Goal: Find specific page/section: Find specific page/section

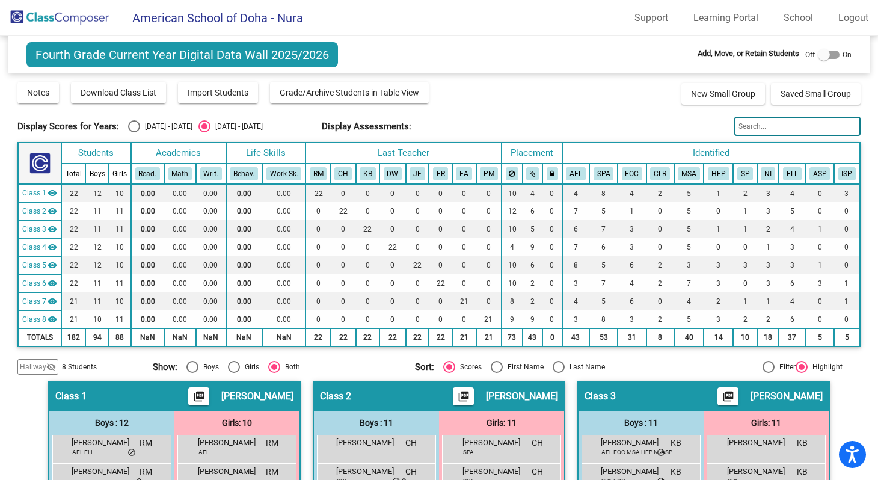
scroll to position [305, 0]
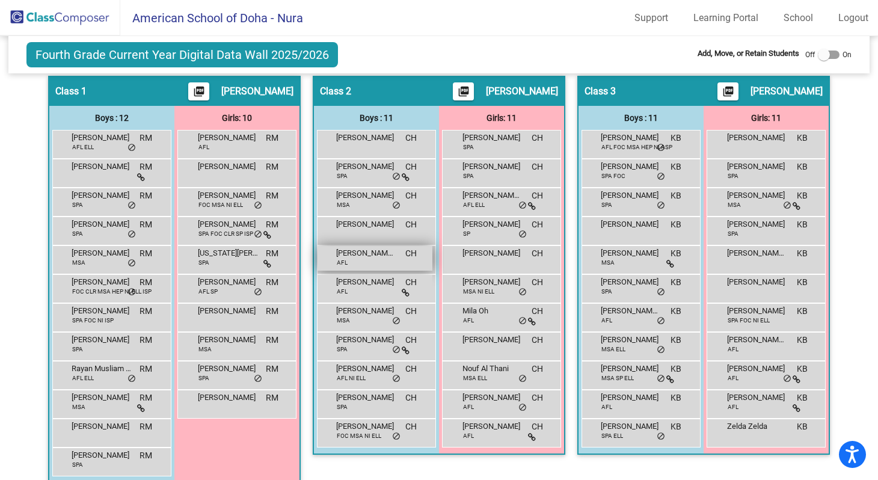
click at [368, 259] on div "[PERSON_NAME] -[PERSON_NAME] AFL CH lock do_not_disturb_alt" at bounding box center [374, 258] width 115 height 25
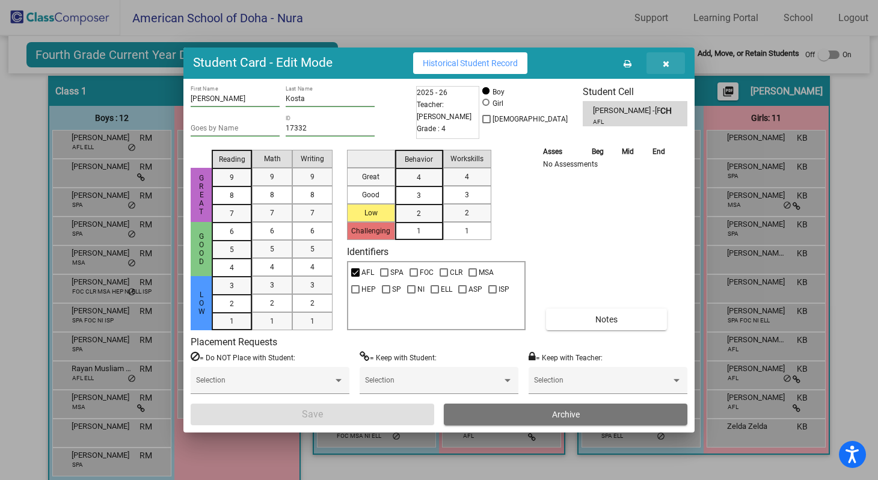
click at [664, 64] on icon "button" at bounding box center [665, 64] width 7 height 8
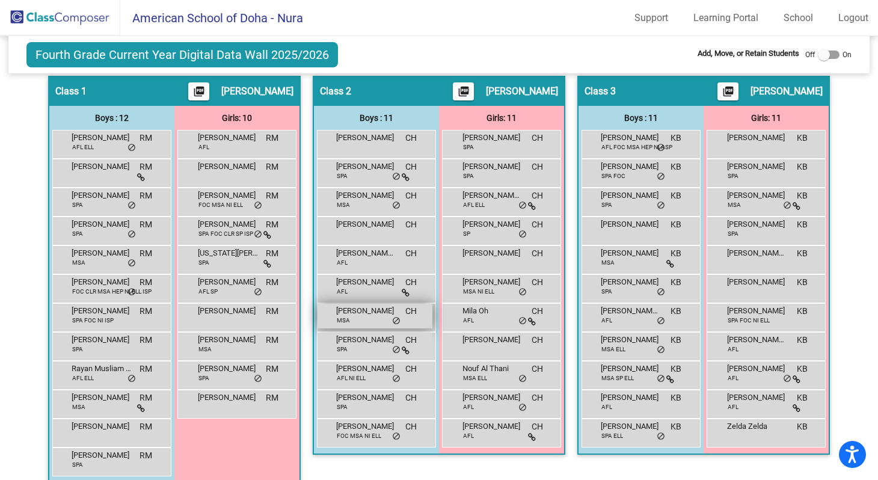
click at [371, 317] on div "[PERSON_NAME] MSA CH lock do_not_disturb_alt" at bounding box center [374, 316] width 115 height 25
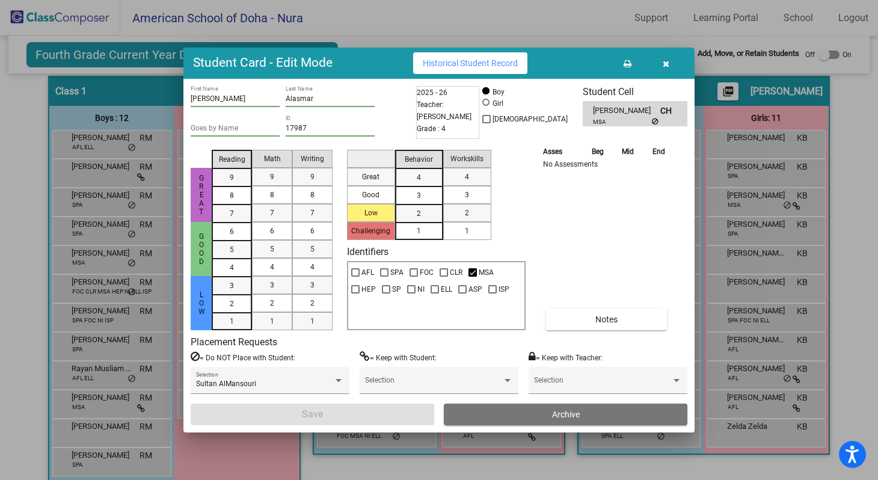
click at [665, 62] on icon "button" at bounding box center [665, 64] width 7 height 8
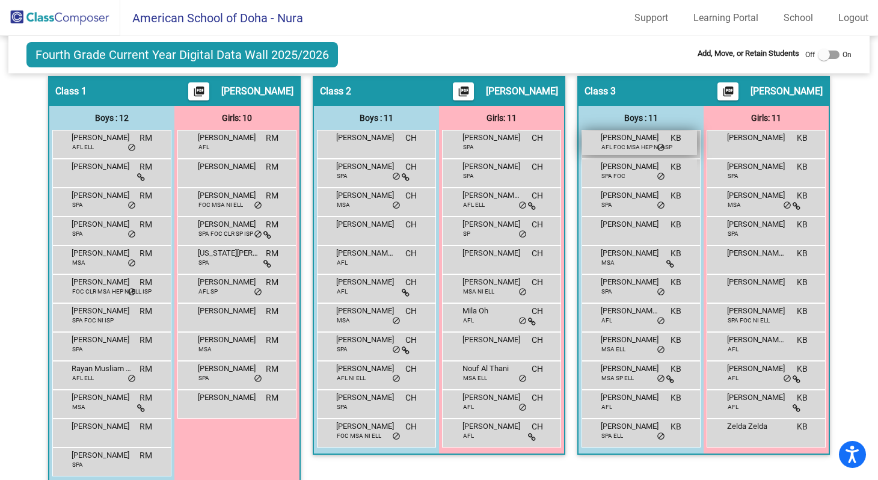
click at [631, 141] on span "[PERSON_NAME]" at bounding box center [630, 138] width 60 height 12
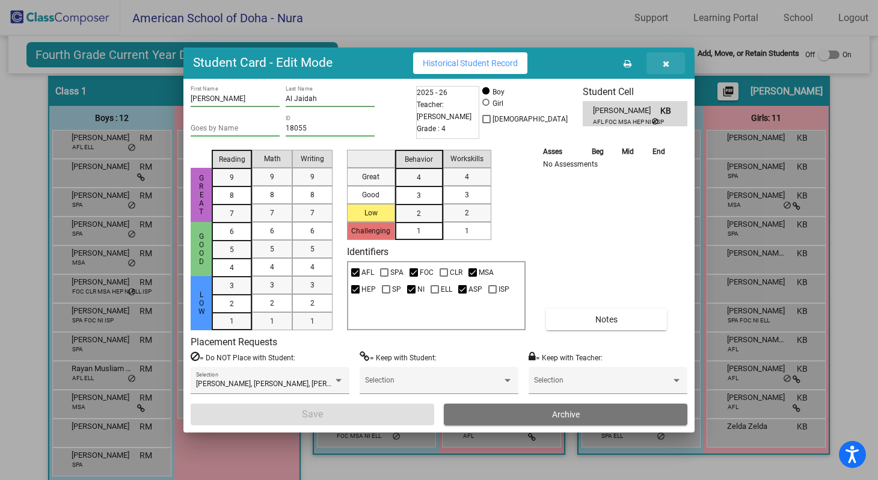
click at [665, 63] on icon "button" at bounding box center [665, 64] width 7 height 8
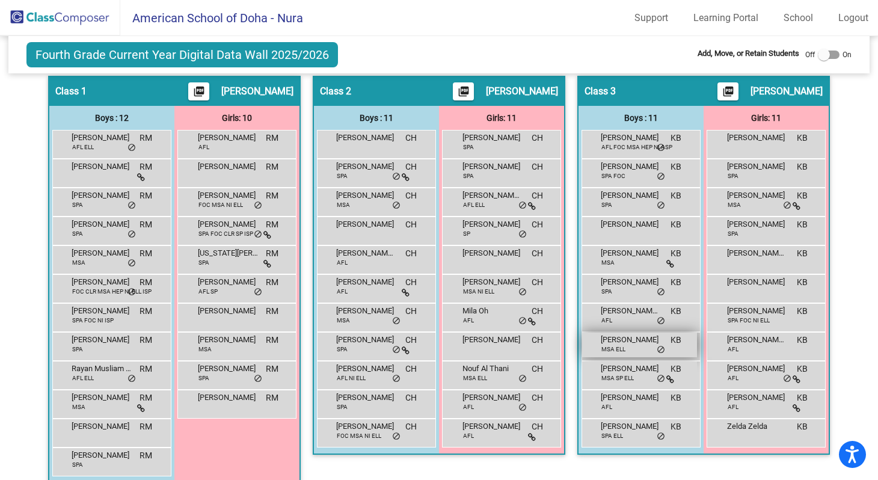
click at [634, 346] on div "[PERSON_NAME] MSA ELL KB lock do_not_disturb_alt" at bounding box center [639, 344] width 115 height 25
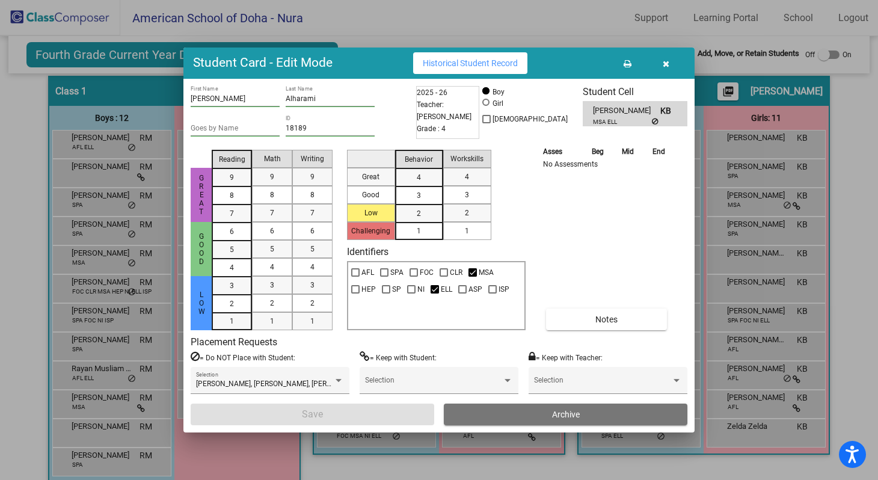
click at [667, 63] on icon "button" at bounding box center [665, 64] width 7 height 8
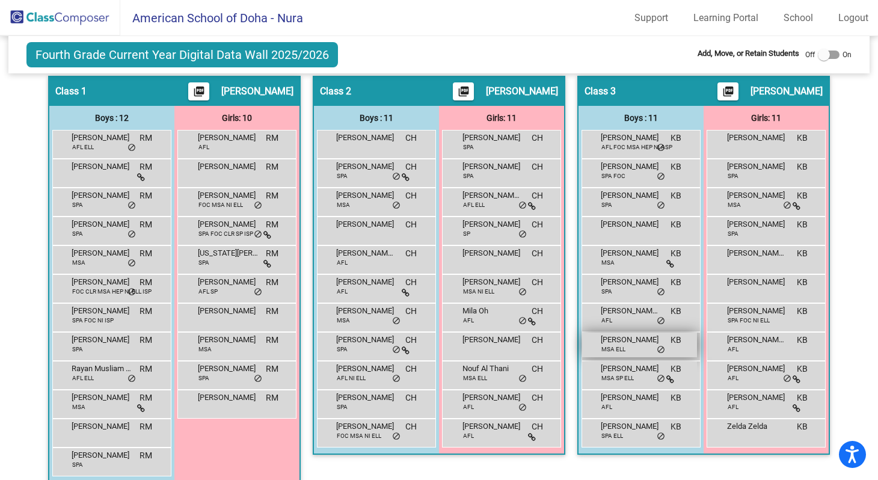
click at [619, 345] on span "MSA ELL" at bounding box center [613, 348] width 24 height 9
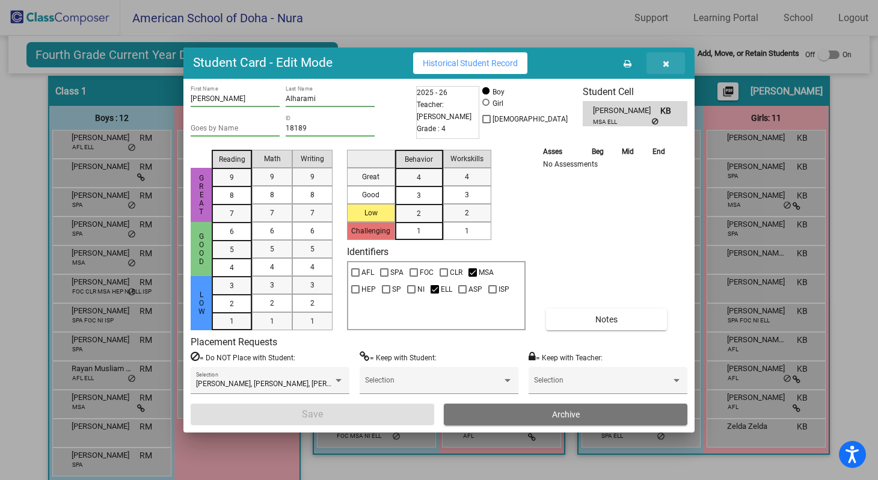
click at [664, 64] on icon "button" at bounding box center [665, 64] width 7 height 8
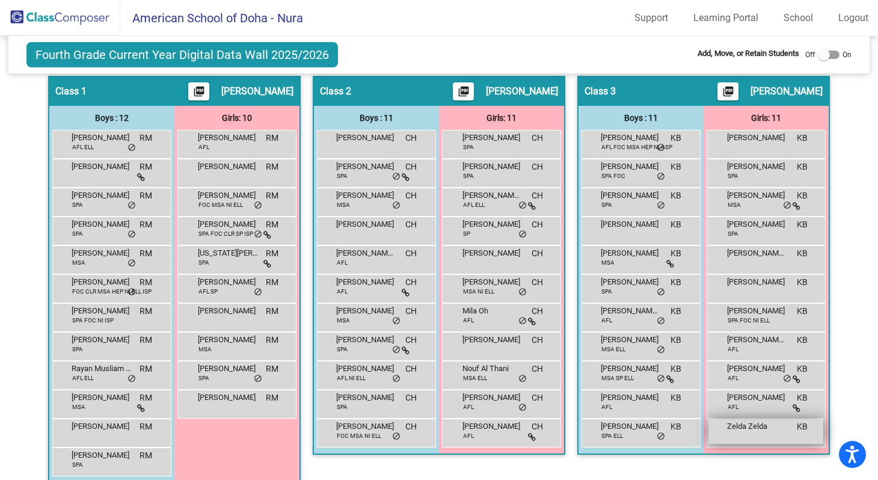
click at [727, 427] on span "Zelda Zelda" at bounding box center [757, 426] width 60 height 12
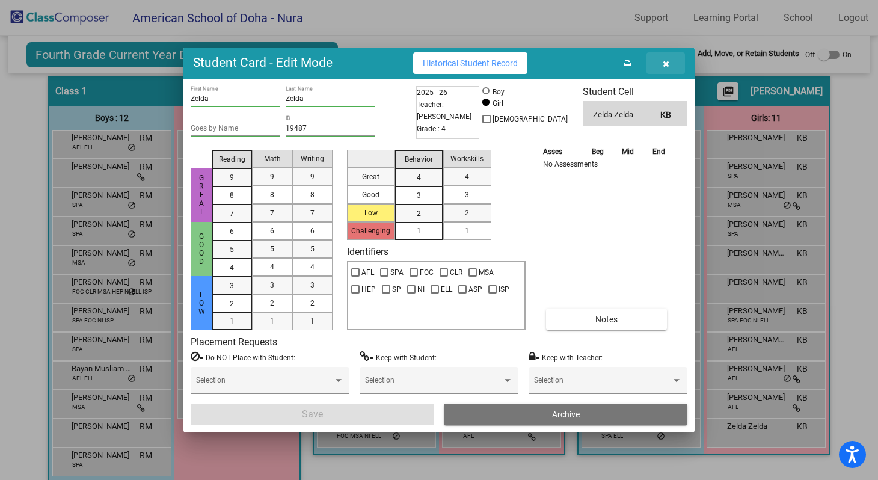
click at [665, 62] on icon "button" at bounding box center [665, 64] width 7 height 8
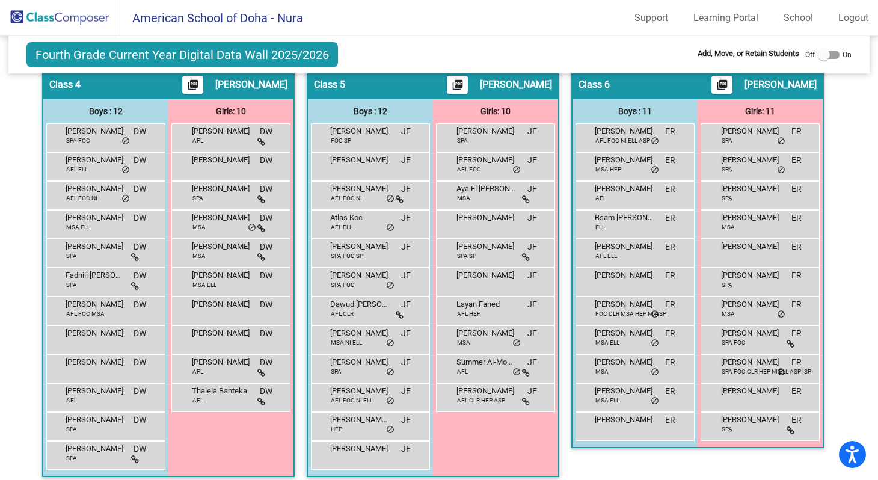
scroll to position [729, 0]
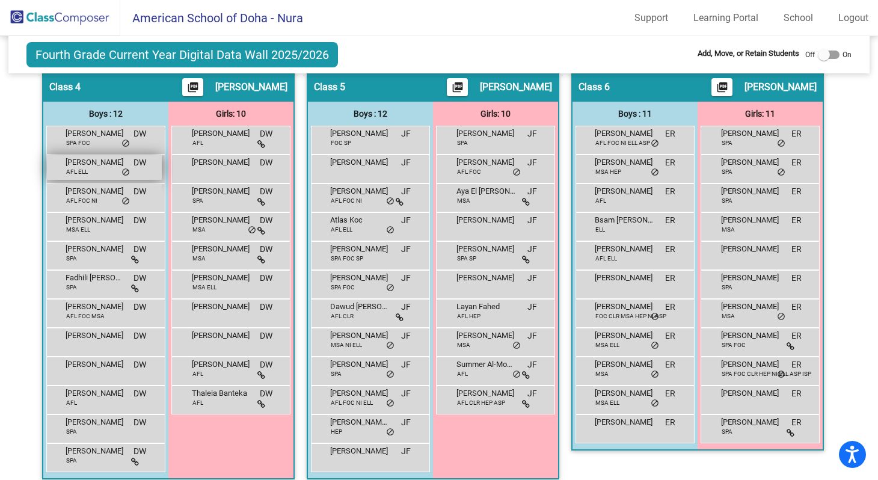
click at [106, 172] on div "[PERSON_NAME] AFL [PERSON_NAME] lock do_not_disturb_alt" at bounding box center [104, 167] width 115 height 25
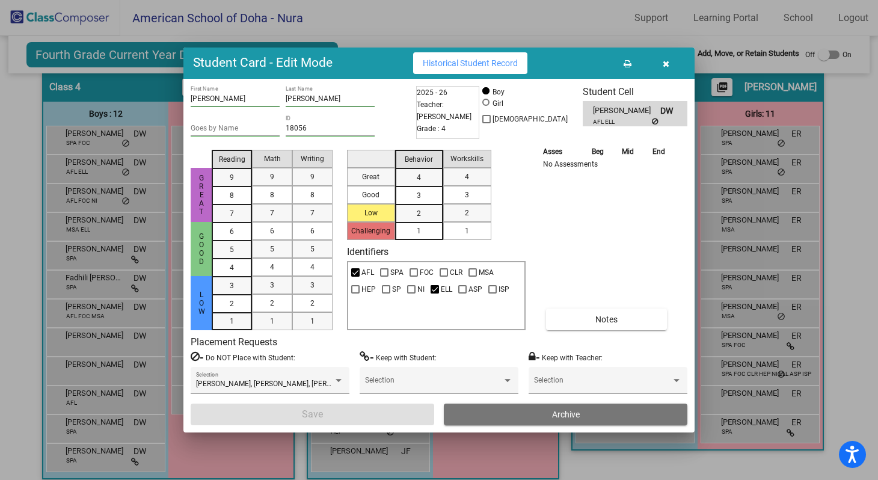
click at [667, 62] on icon "button" at bounding box center [665, 64] width 7 height 8
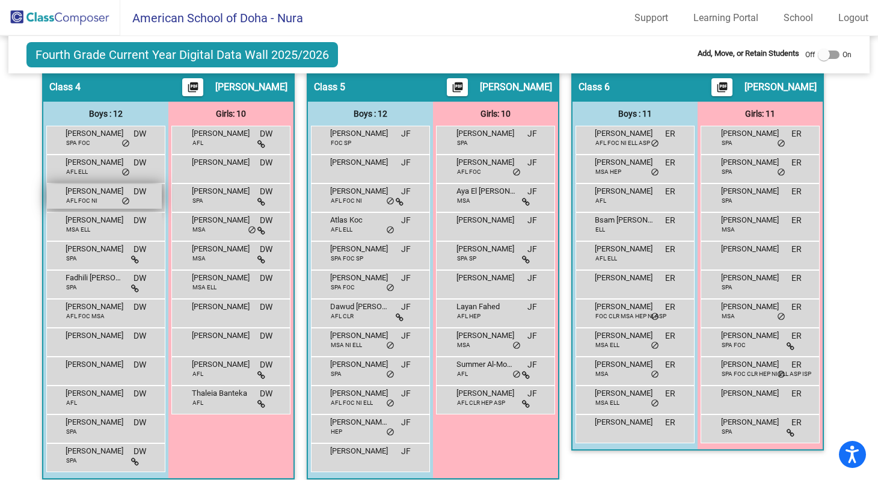
click at [129, 200] on div "[PERSON_NAME] AFL FOC NI DW lock do_not_disturb_alt" at bounding box center [104, 196] width 115 height 25
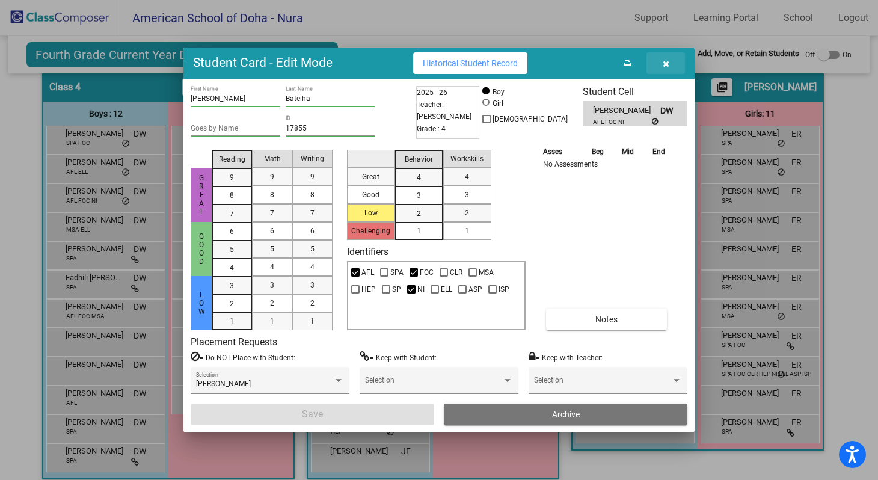
click at [665, 66] on icon "button" at bounding box center [665, 64] width 7 height 8
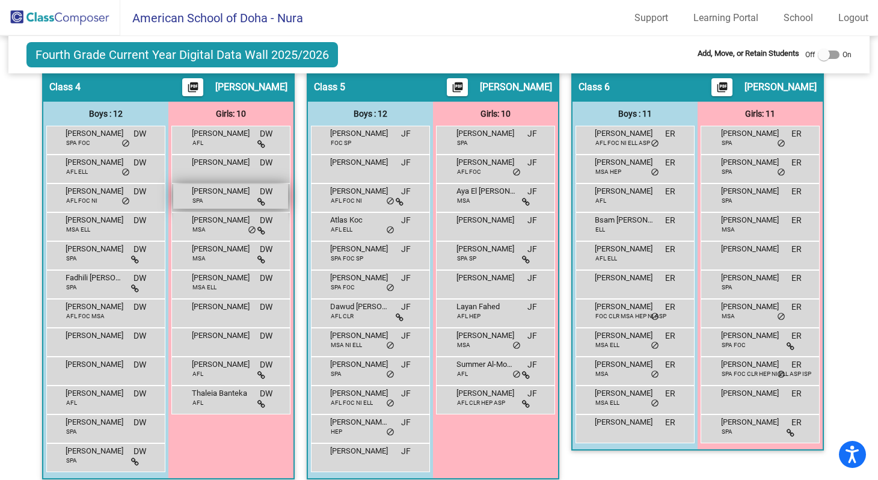
click at [220, 198] on div "[PERSON_NAME] SPA DW lock do_not_disturb_alt" at bounding box center [230, 196] width 115 height 25
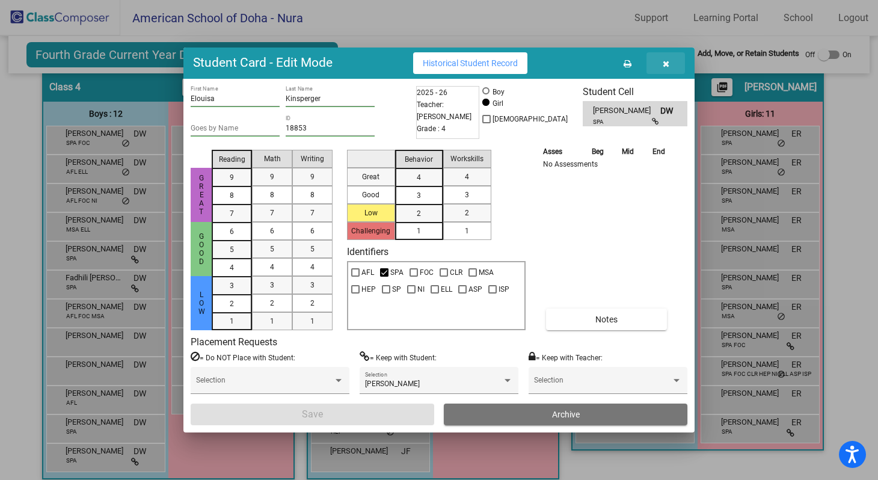
click at [666, 63] on icon "button" at bounding box center [665, 64] width 7 height 8
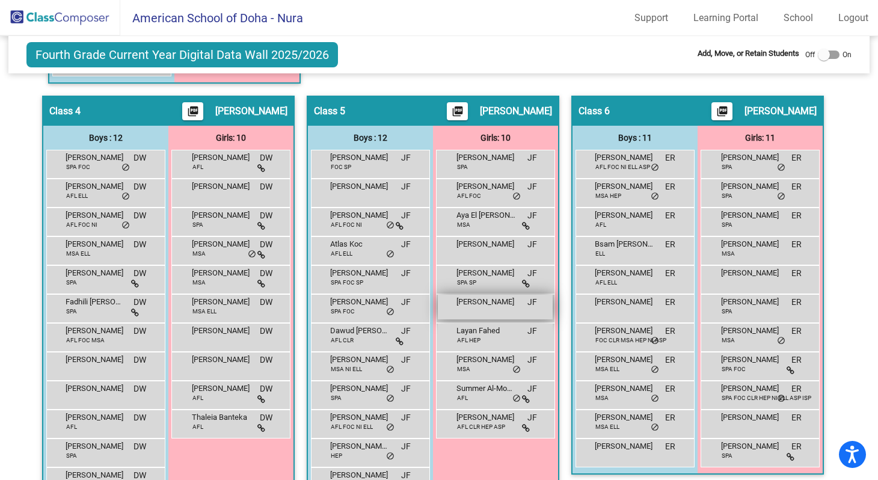
scroll to position [704, 0]
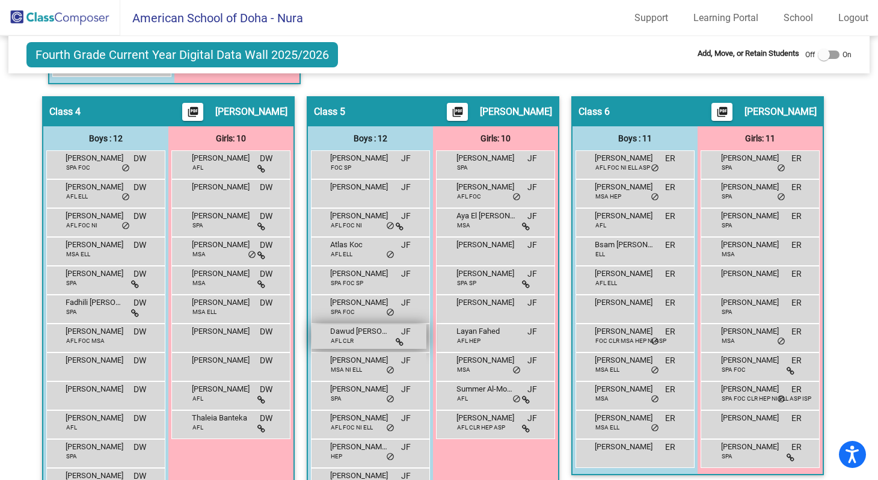
click at [357, 335] on span "Dawud [PERSON_NAME]" at bounding box center [360, 331] width 60 height 12
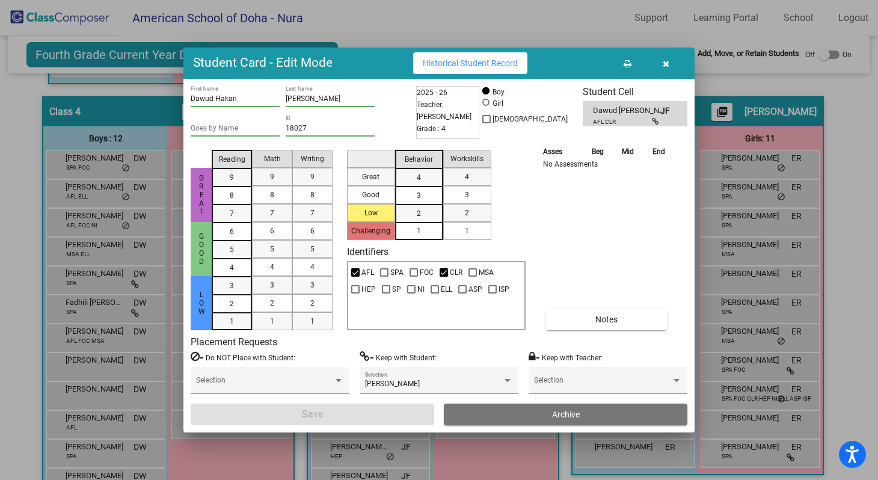
click at [668, 64] on icon "button" at bounding box center [665, 64] width 7 height 8
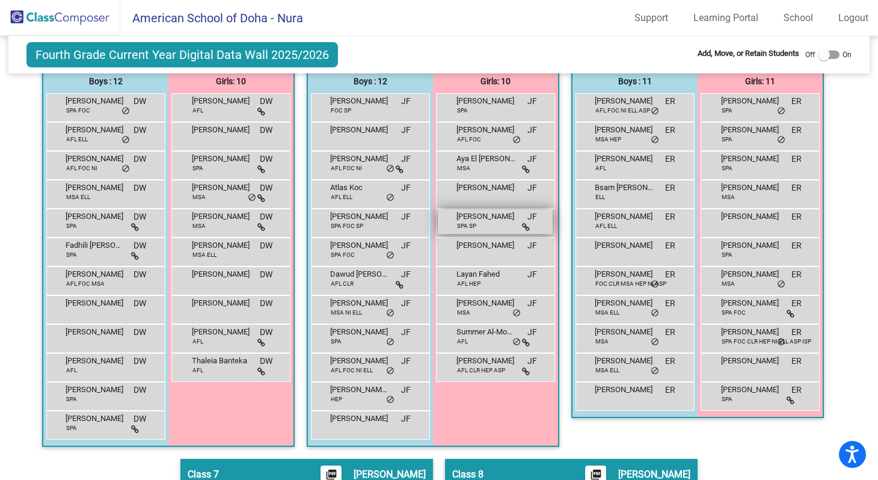
scroll to position [774, 0]
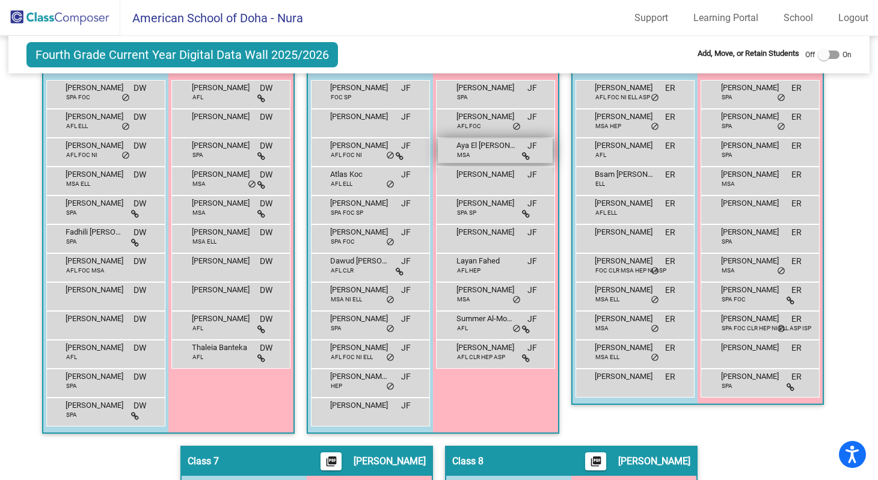
click at [498, 152] on div "Aya El [PERSON_NAME] [PERSON_NAME] MSA JF lock do_not_disturb_alt" at bounding box center [495, 150] width 115 height 25
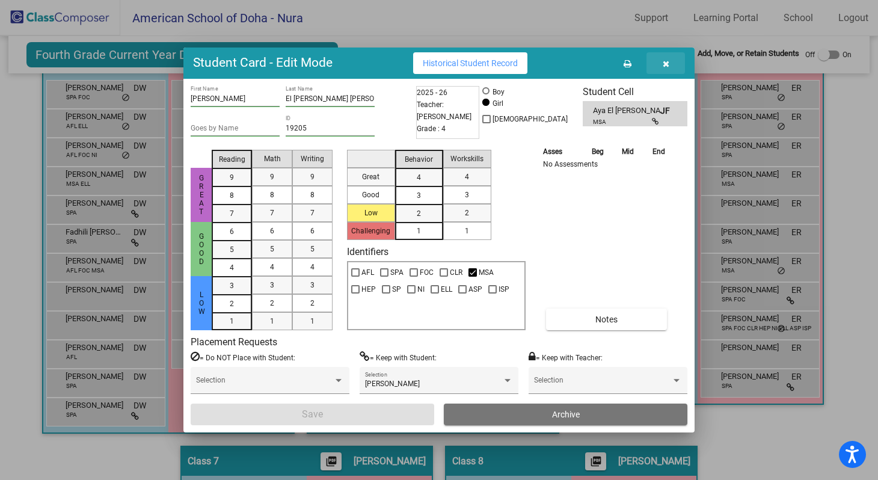
click at [665, 61] on icon "button" at bounding box center [665, 64] width 7 height 8
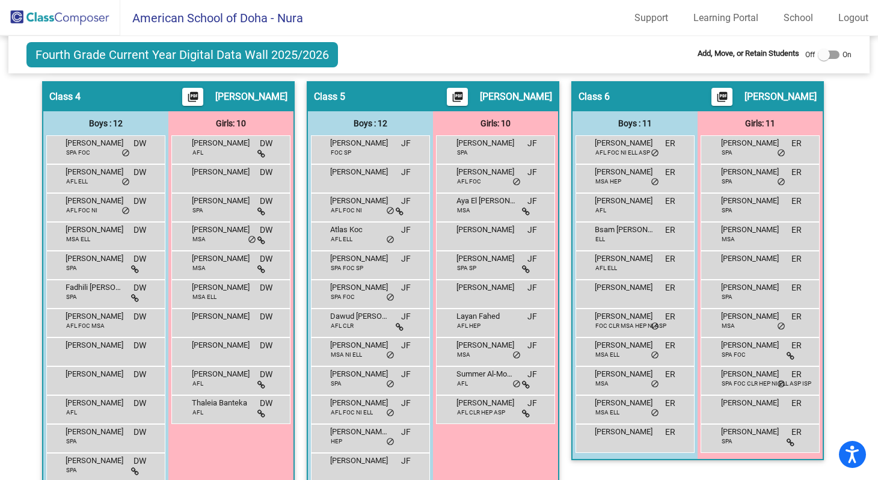
scroll to position [720, 0]
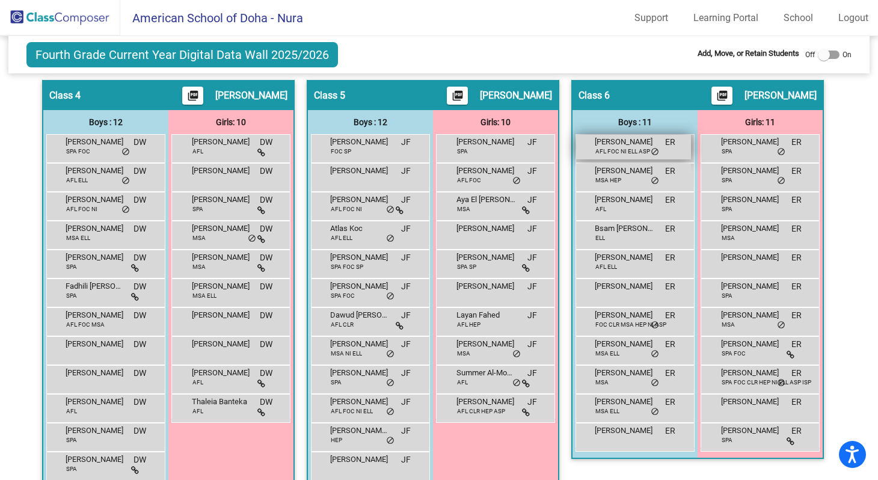
click at [620, 144] on span "[PERSON_NAME]" at bounding box center [624, 142] width 60 height 12
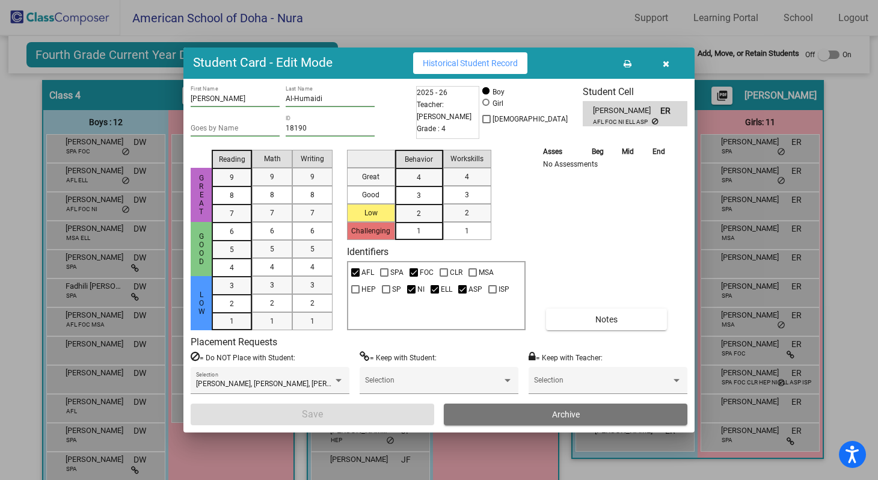
click at [667, 63] on icon "button" at bounding box center [665, 64] width 7 height 8
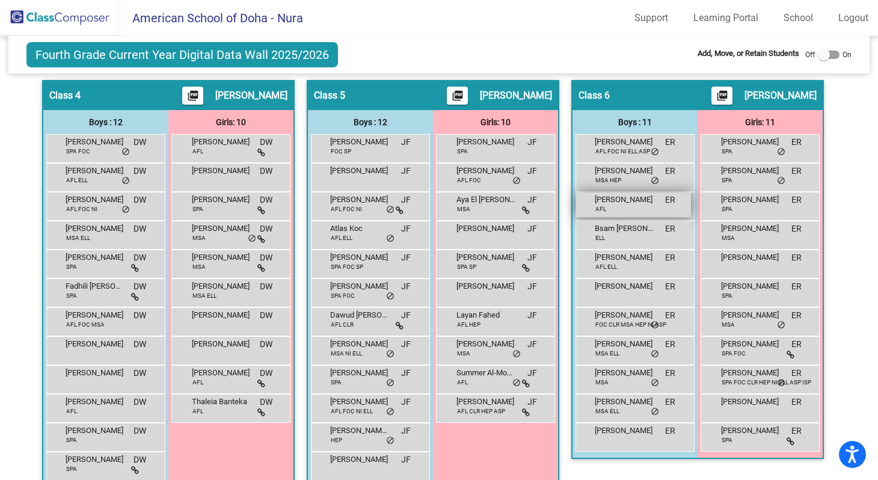
click at [626, 207] on div "[PERSON_NAME] AFL ER lock do_not_disturb_alt" at bounding box center [633, 204] width 115 height 25
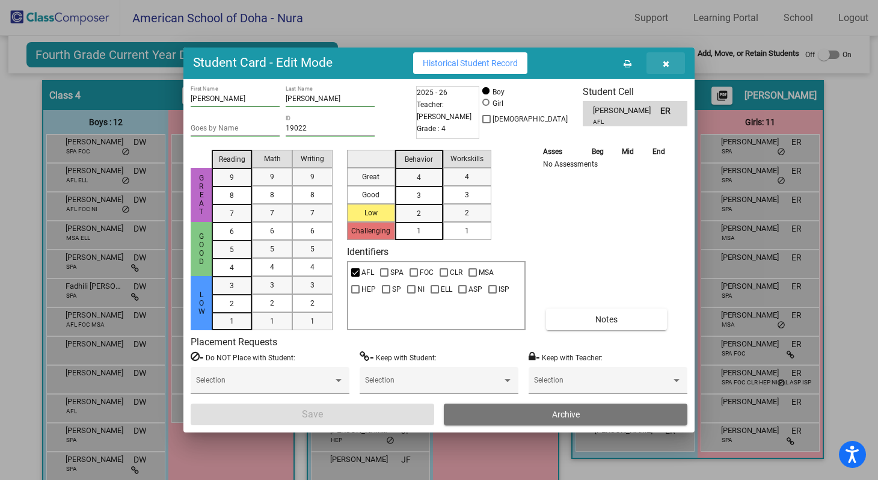
click at [667, 61] on icon "button" at bounding box center [665, 64] width 7 height 8
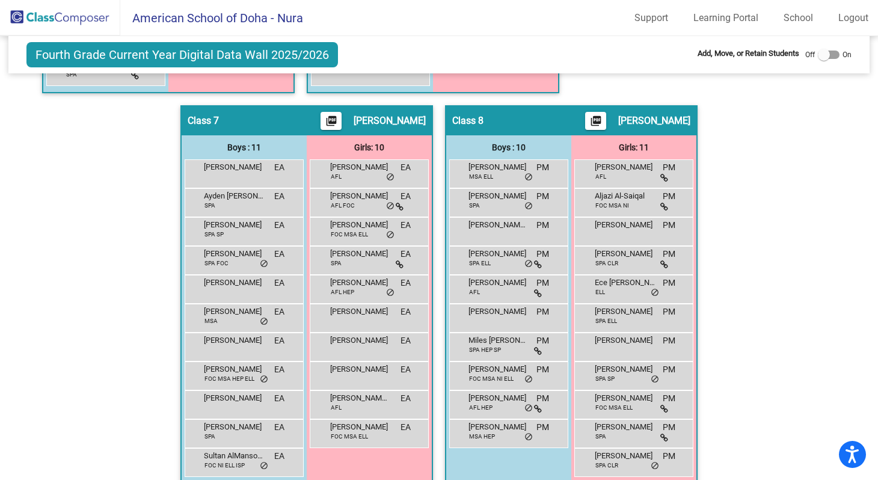
scroll to position [1130, 0]
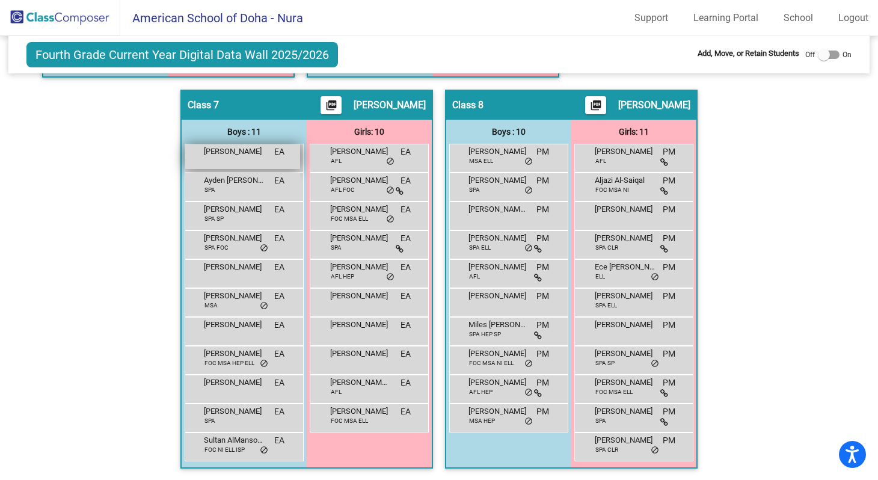
click at [244, 156] on span "[PERSON_NAME]" at bounding box center [234, 151] width 60 height 12
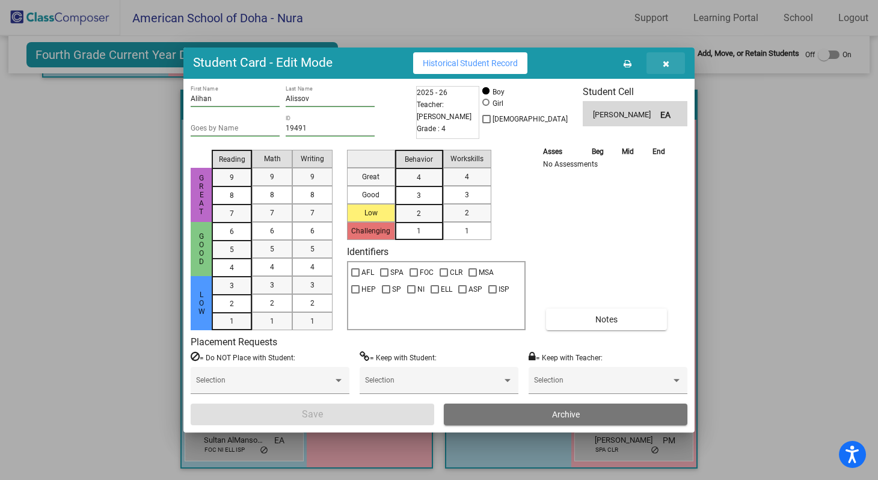
click at [669, 62] on button "button" at bounding box center [665, 63] width 38 height 22
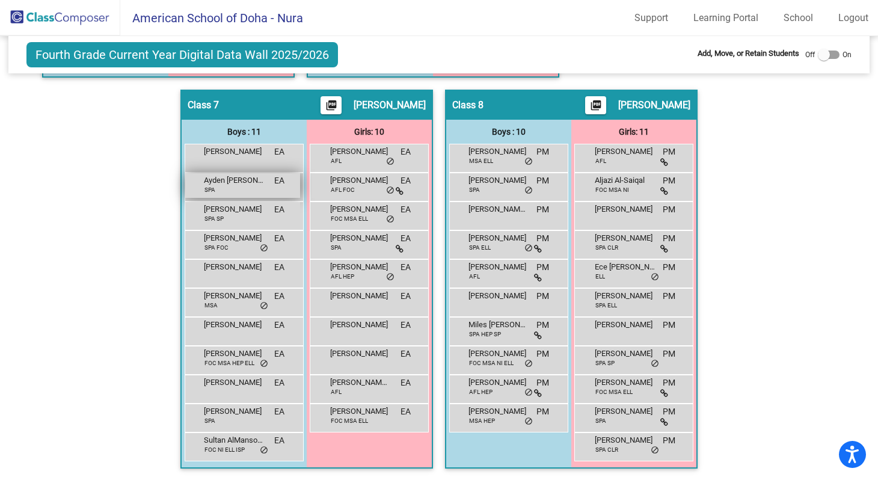
click at [227, 189] on div "[PERSON_NAME] [PERSON_NAME] SPA EA lock do_not_disturb_alt" at bounding box center [242, 185] width 115 height 25
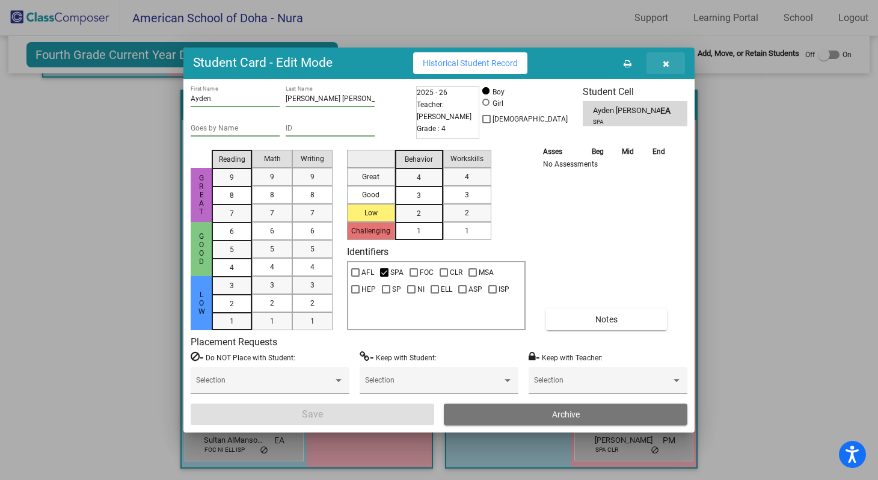
click at [665, 63] on icon "button" at bounding box center [665, 64] width 7 height 8
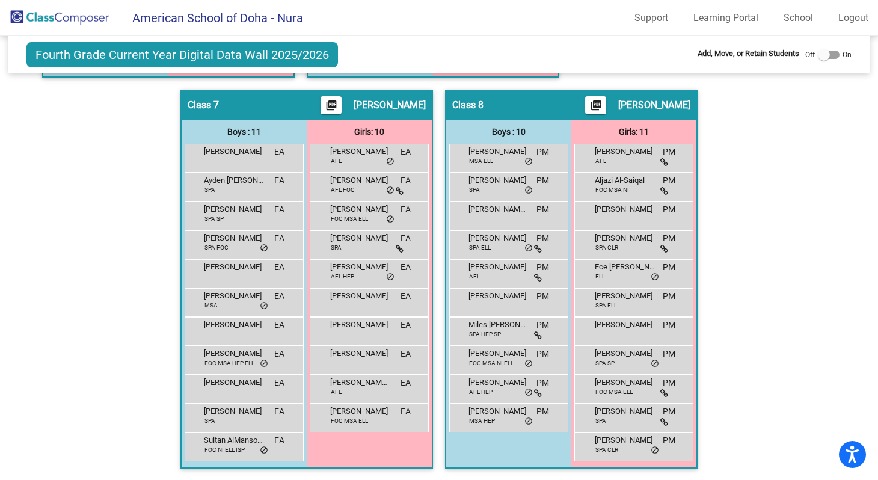
scroll to position [0, 0]
click at [492, 355] on span "[PERSON_NAME]" at bounding box center [498, 353] width 60 height 12
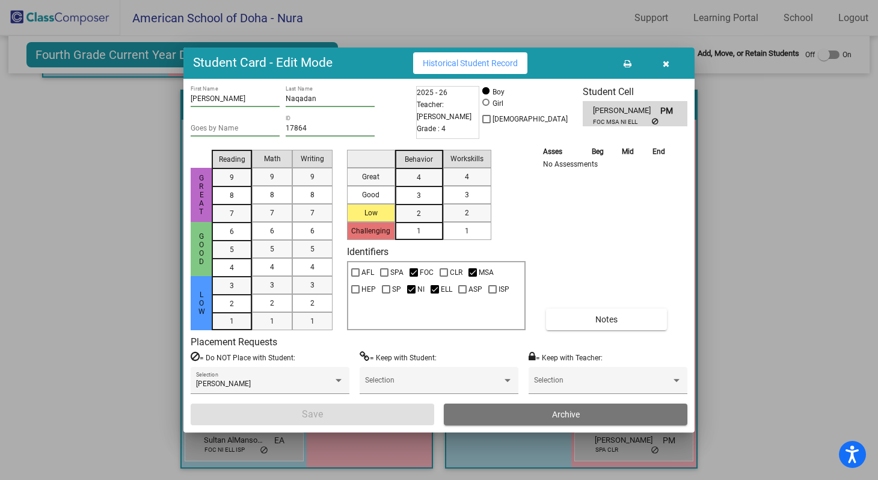
click at [665, 61] on icon "button" at bounding box center [665, 64] width 7 height 8
